Goal: Find specific page/section: Find specific page/section

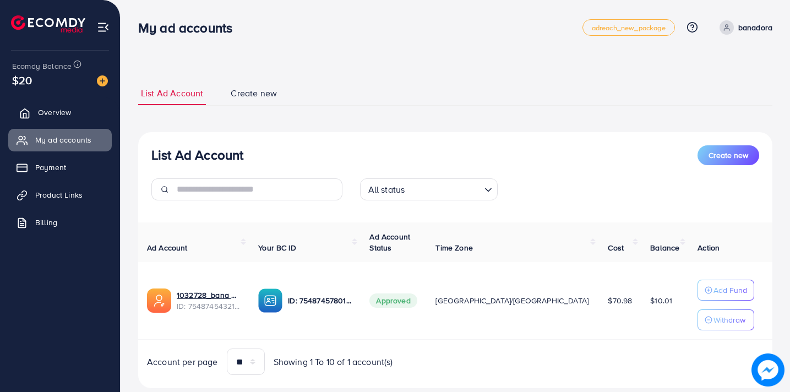
click at [63, 113] on span "Overview" at bounding box center [54, 112] width 33 height 11
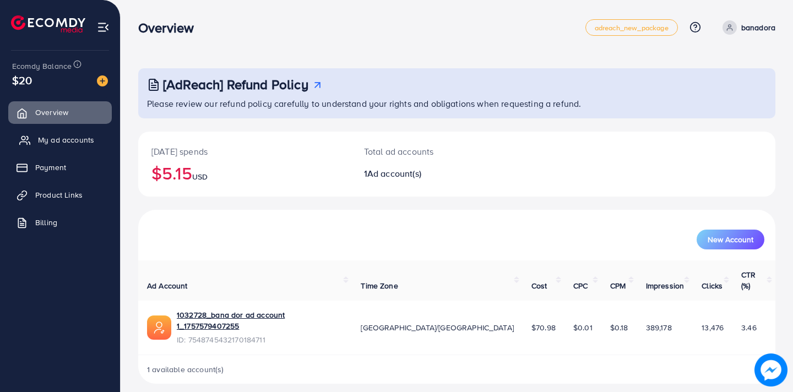
click at [66, 140] on span "My ad accounts" at bounding box center [66, 139] width 56 height 11
